Goal: Transaction & Acquisition: Purchase product/service

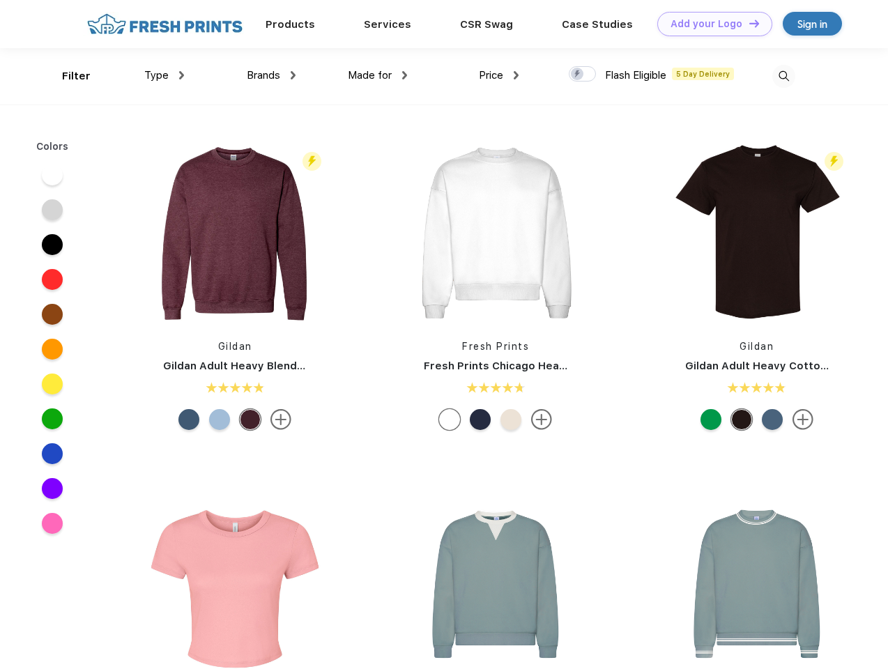
click at [709, 24] on link "Add your Logo Design Tool" at bounding box center [714, 24] width 115 height 24
click at [0, 0] on div "Design Tool" at bounding box center [0, 0] width 0 height 0
click at [748, 23] on link "Add your Logo Design Tool" at bounding box center [714, 24] width 115 height 24
click at [67, 76] on div "Filter" at bounding box center [76, 76] width 29 height 16
click at [164, 75] on span "Type" at bounding box center [156, 75] width 24 height 13
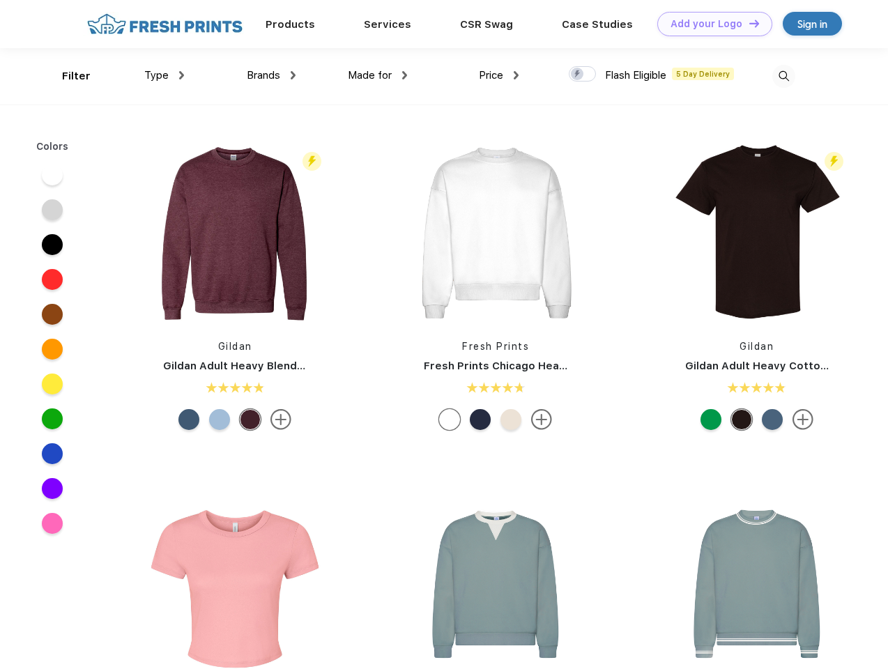
click at [271, 75] on span "Brands" at bounding box center [263, 75] width 33 height 13
click at [378, 75] on span "Made for" at bounding box center [370, 75] width 44 height 13
click at [499, 75] on span "Price" at bounding box center [491, 75] width 24 height 13
click at [582, 75] on div at bounding box center [581, 73] width 27 height 15
click at [578, 75] on input "checkbox" at bounding box center [572, 69] width 9 height 9
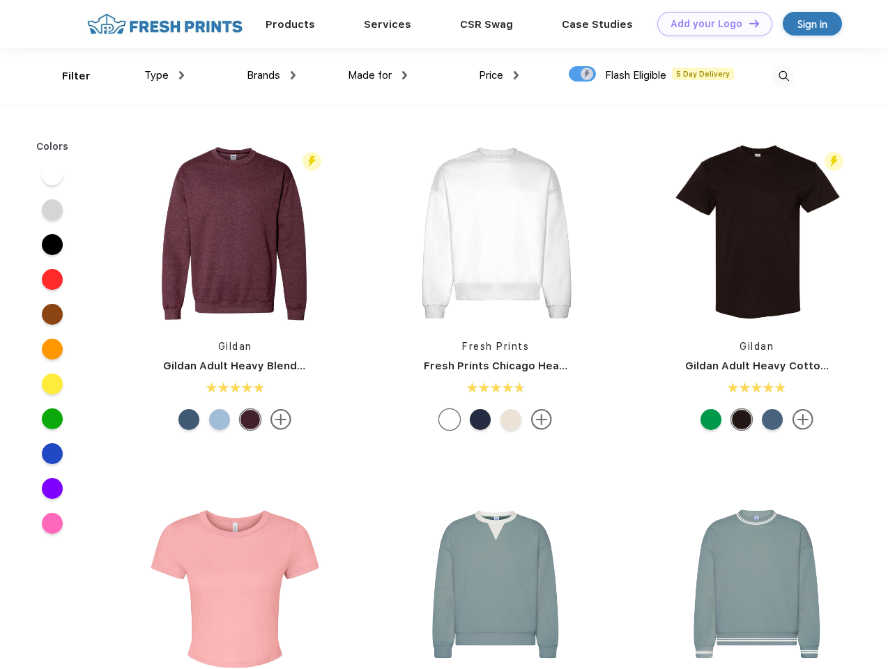
click at [783, 76] on img at bounding box center [783, 76] width 23 height 23
